Goal: Task Accomplishment & Management: Manage account settings

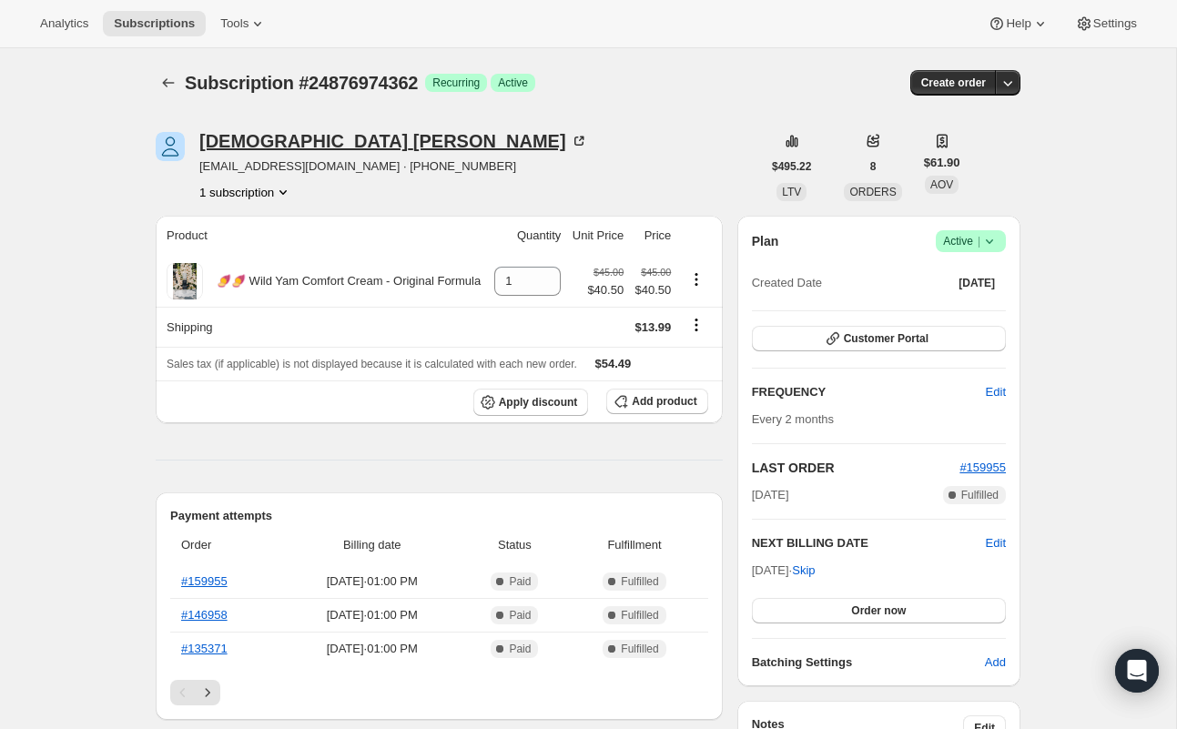
click at [252, 148] on div "[DEMOGRAPHIC_DATA][PERSON_NAME]" at bounding box center [393, 141] width 389 height 18
click at [862, 341] on span "Customer Portal" at bounding box center [886, 338] width 85 height 15
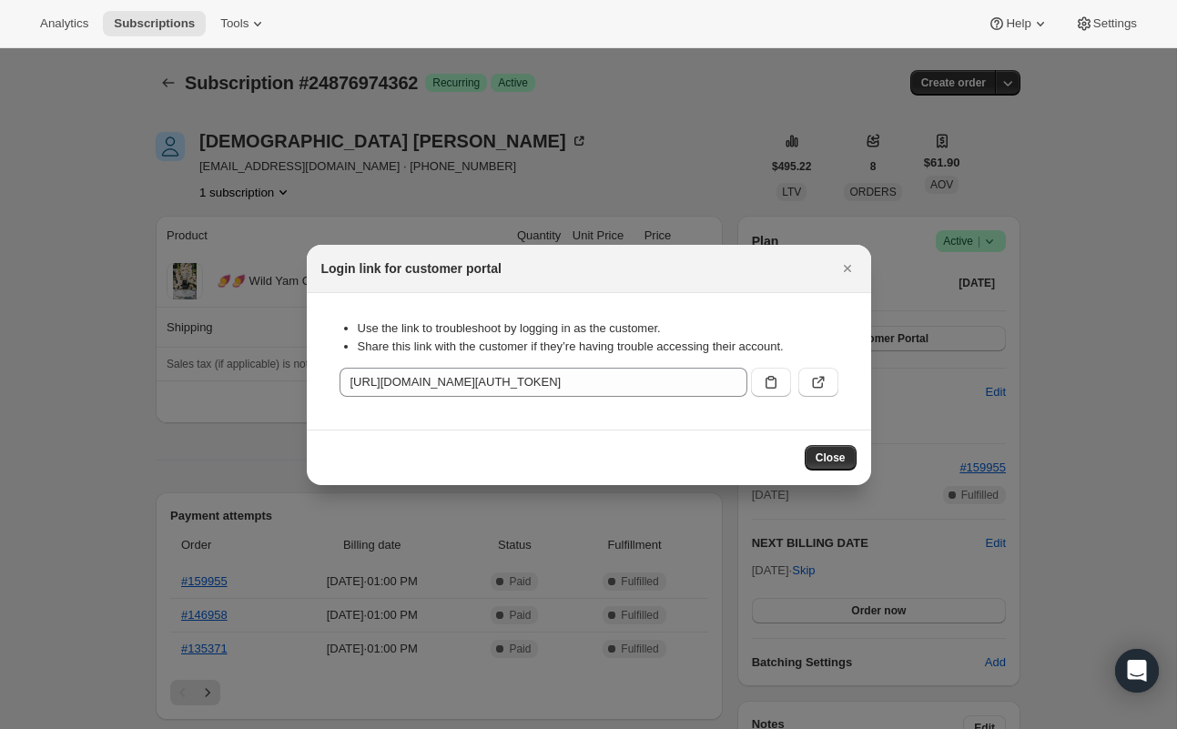
click at [765, 362] on div ":rc0:" at bounding box center [791, 378] width 95 height 36
click at [767, 378] on icon ":rc0:" at bounding box center [770, 382] width 11 height 13
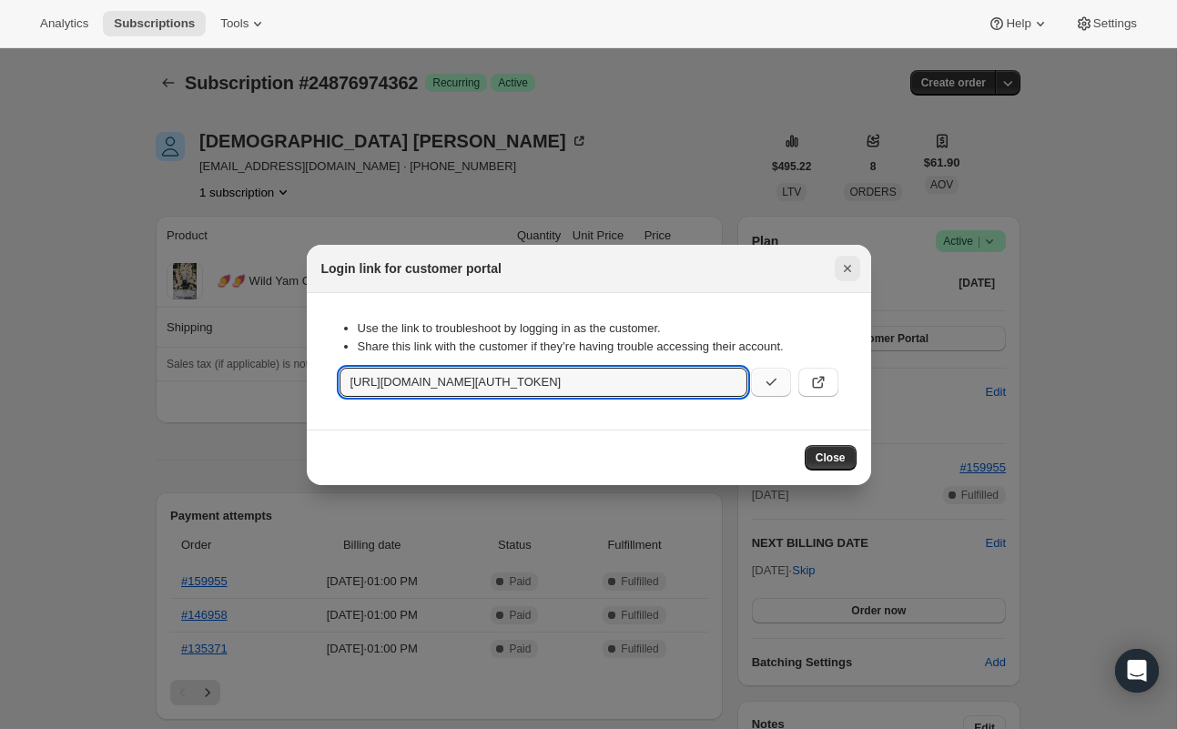
click at [840, 261] on icon "Close" at bounding box center [847, 268] width 18 height 18
